Goal: Information Seeking & Learning: Learn about a topic

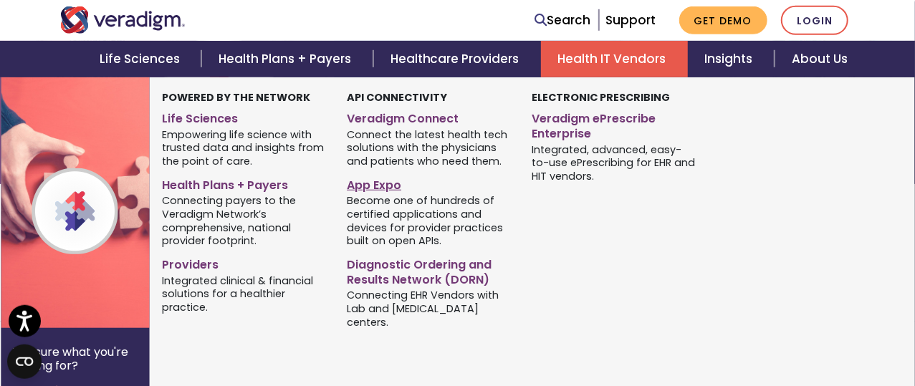
scroll to position [140, 0]
click at [401, 119] on link "Veradigm Connect" at bounding box center [428, 116] width 163 height 21
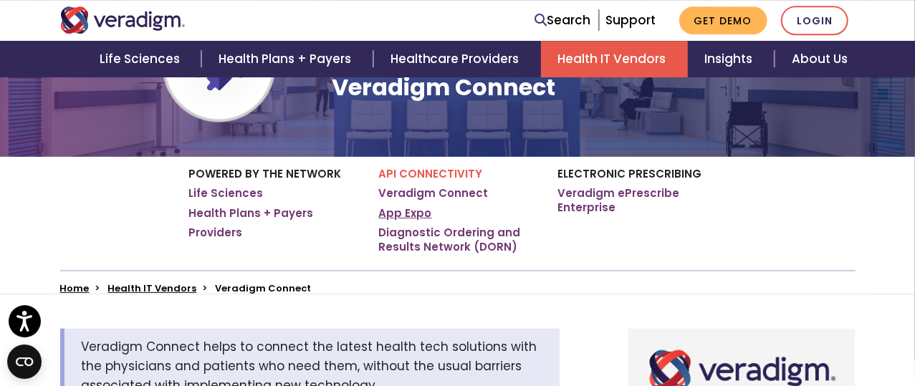
scroll to position [165, 0]
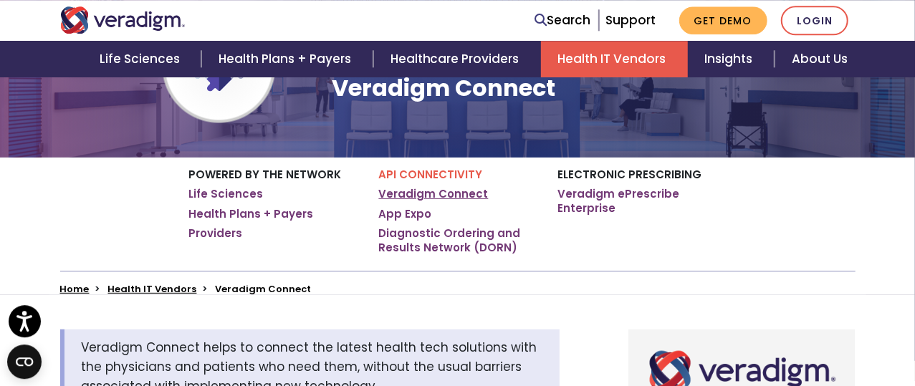
click at [425, 196] on link "Veradigm Connect" at bounding box center [434, 194] width 110 height 14
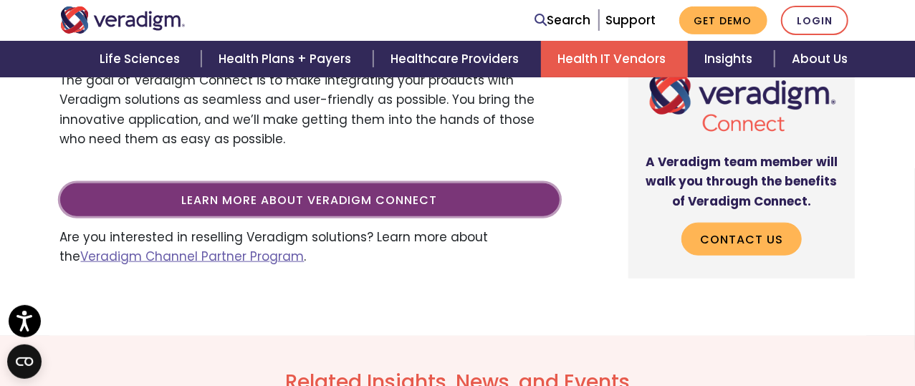
scroll to position [743, 0]
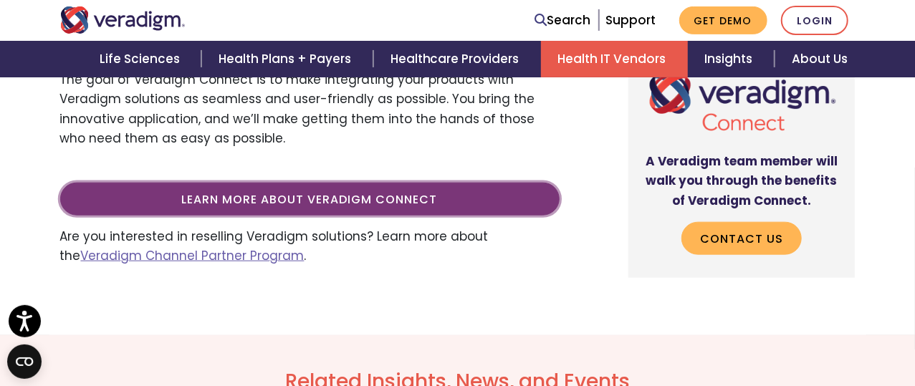
click at [350, 198] on link "Learn more about Veradigm Connect" at bounding box center [309, 199] width 499 height 33
